Goal: Task Accomplishment & Management: Use online tool/utility

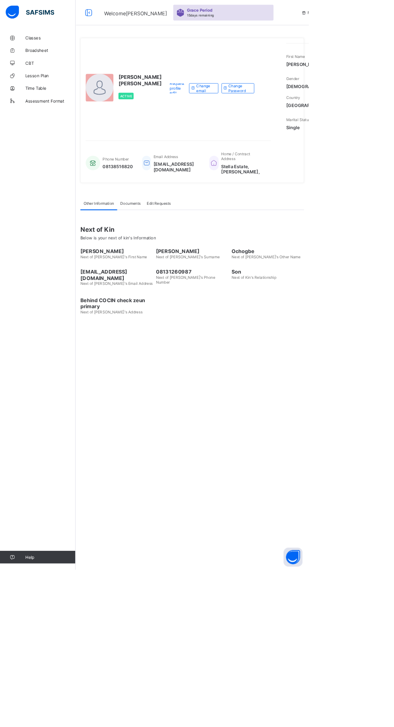
click at [58, 21] on img at bounding box center [38, 15] width 62 height 17
click at [43, 46] on span "Classes" at bounding box center [64, 48] width 64 height 6
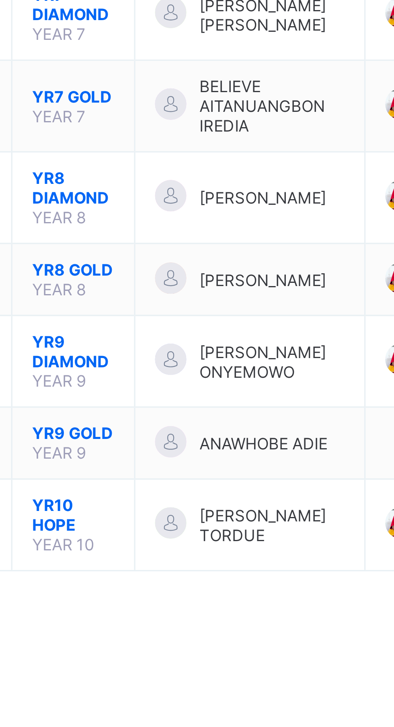
click at [148, 244] on span "YR9 DIAMOND" at bounding box center [150, 237] width 25 height 12
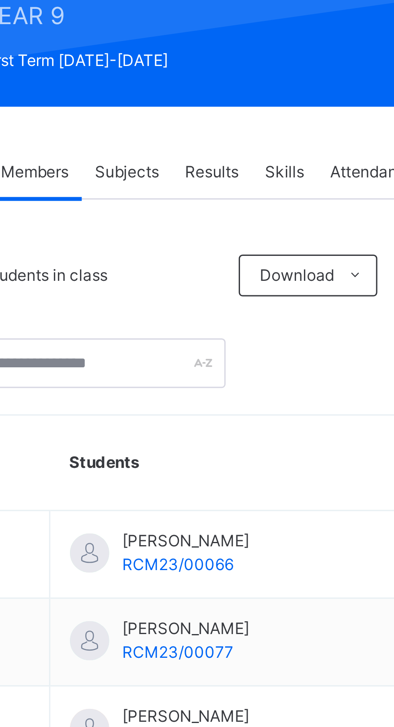
click at [238, 184] on span "Attendance" at bounding box center [243, 182] width 26 height 7
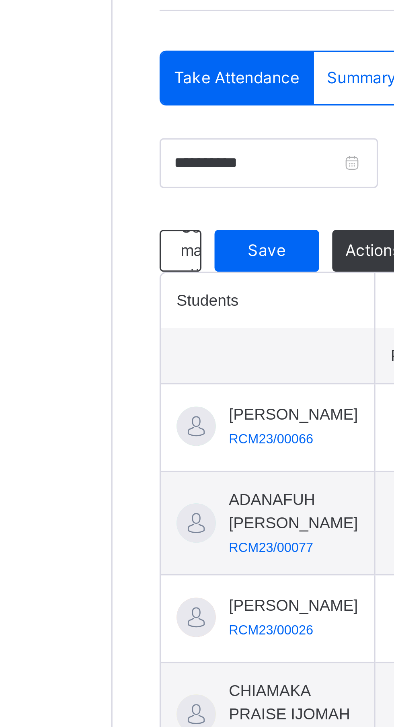
click at [143, 269] on div "Save" at bounding box center [144, 264] width 32 height 13
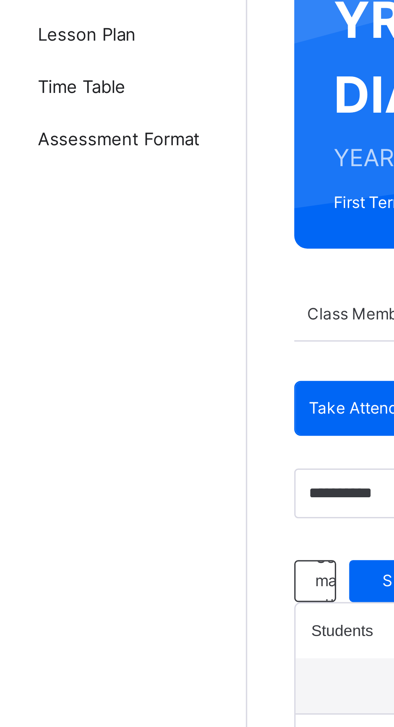
click at [58, 91] on link "Lesson Plan" at bounding box center [48, 97] width 97 height 16
